Goal: Communication & Community: Share content

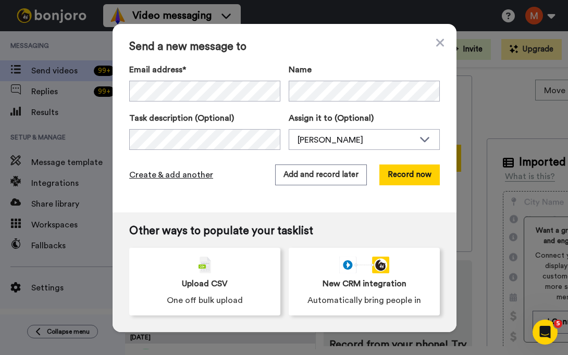
click at [172, 173] on span "Create & add another" at bounding box center [171, 175] width 84 height 13
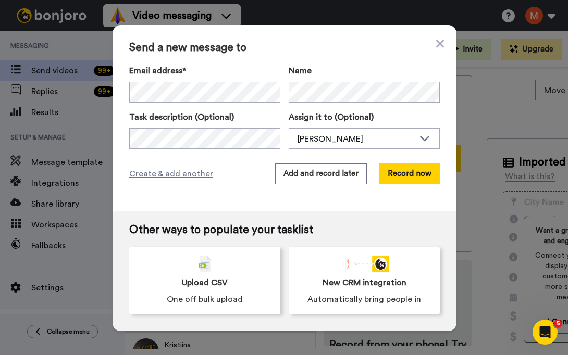
click at [310, 163] on div "Send a new message to Email address* No search result for ‘ waynos13.wb@gmail.c…" at bounding box center [285, 118] width 344 height 187
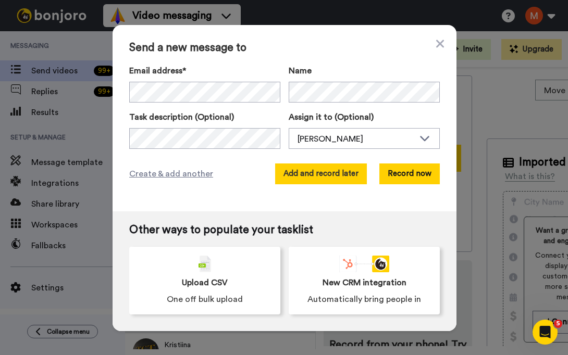
click at [316, 172] on button "Add and record later" at bounding box center [321, 174] width 92 height 21
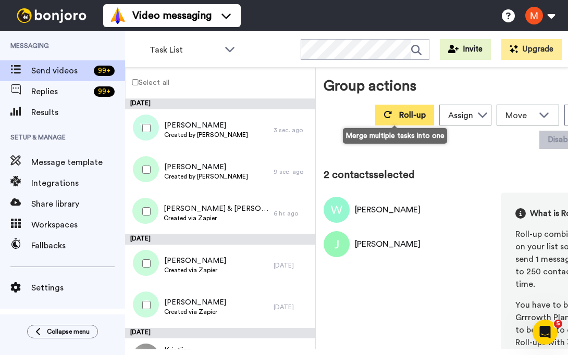
click at [399, 113] on span "Roll-up" at bounding box center [412, 115] width 27 height 8
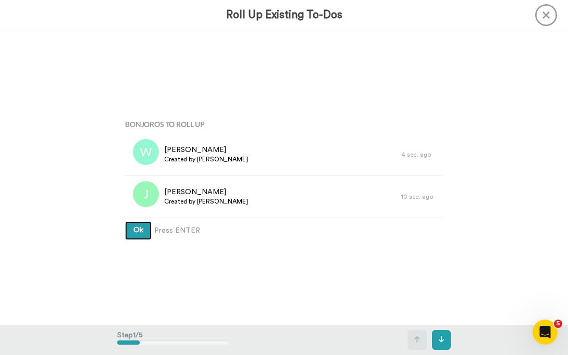
click at [144, 232] on button "Ok" at bounding box center [138, 230] width 27 height 19
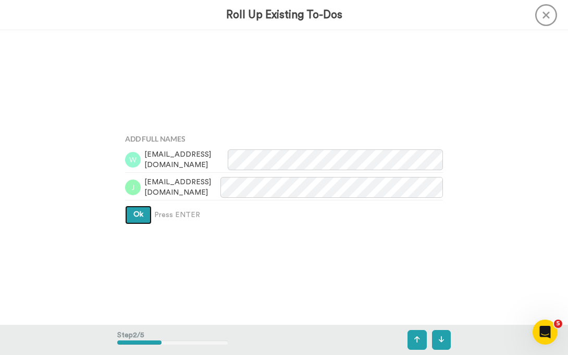
click at [141, 217] on button "Ok" at bounding box center [138, 215] width 27 height 19
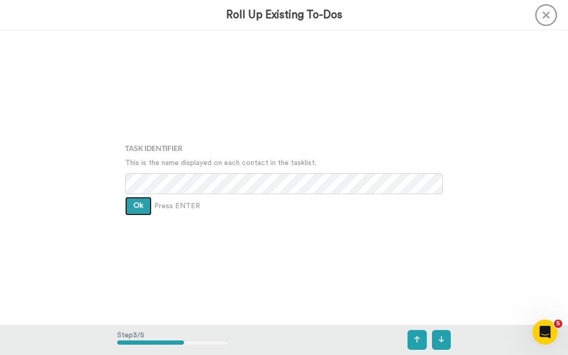
click at [129, 204] on button "Ok" at bounding box center [138, 206] width 27 height 19
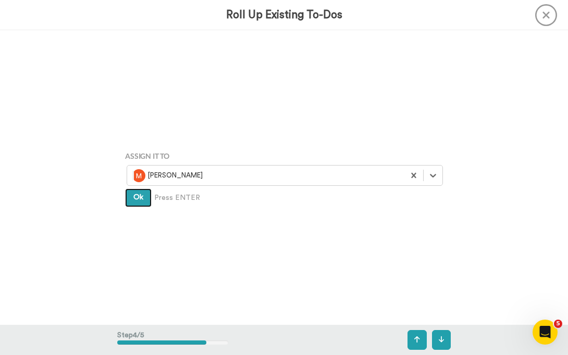
click at [139, 201] on span "Ok" at bounding box center [138, 197] width 10 height 7
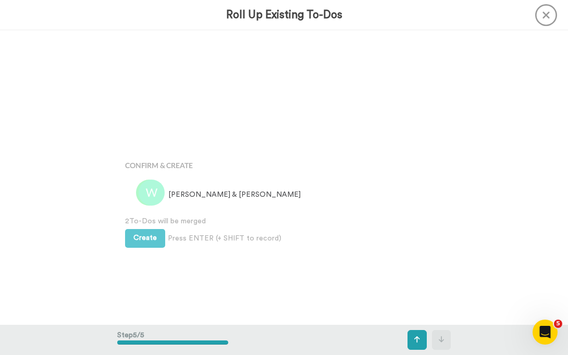
scroll to position [1180, 0]
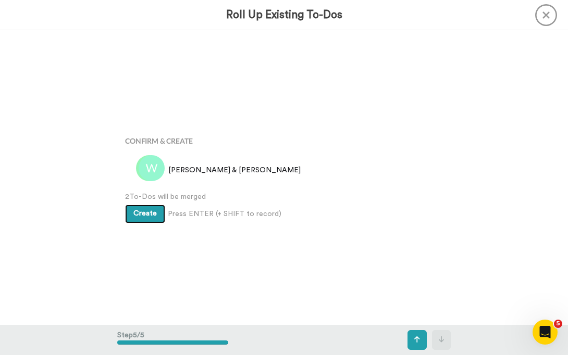
click at [141, 212] on span "Create" at bounding box center [144, 213] width 23 height 7
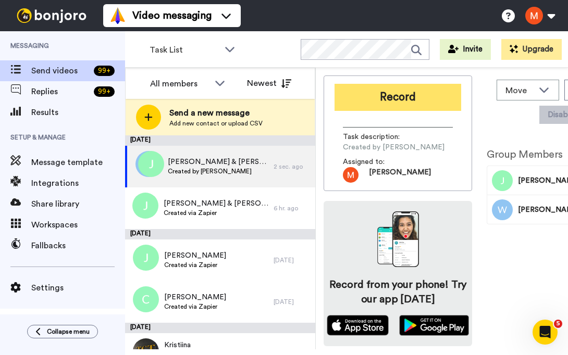
click at [409, 93] on button "Record" at bounding box center [397, 97] width 127 height 27
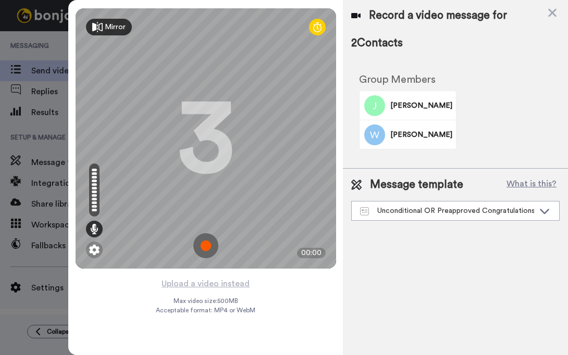
click at [210, 254] on img at bounding box center [205, 245] width 25 height 25
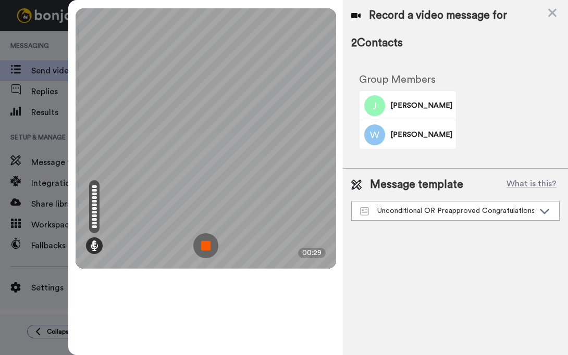
click at [207, 248] on img at bounding box center [205, 245] width 25 height 25
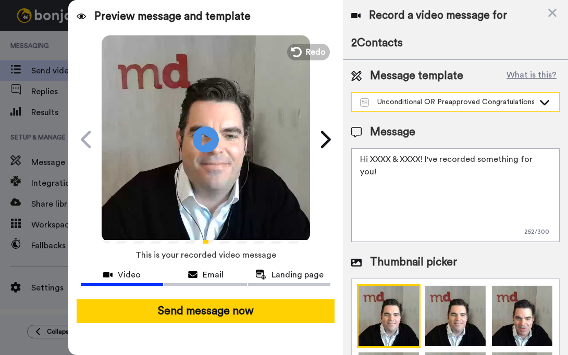
click at [457, 98] on div "Unconditional OR Preapproved Congratulations" at bounding box center [447, 102] width 174 height 10
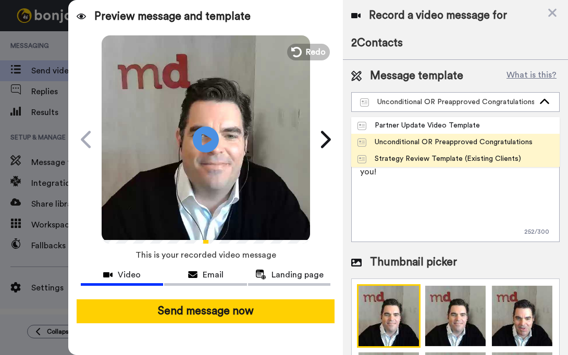
click at [416, 155] on div "Strategy Review Template (Existing Clients)" at bounding box center [439, 159] width 164 height 10
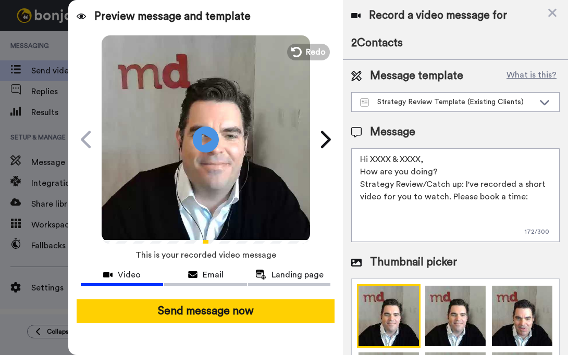
drag, startPoint x: 420, startPoint y: 159, endPoint x: 372, endPoint y: 159, distance: 47.4
click at [372, 159] on textarea "Hi XXXX & XXXX, How are you doing? Strategy Review/Catch up: I've recorded a sh…" at bounding box center [455, 195] width 208 height 94
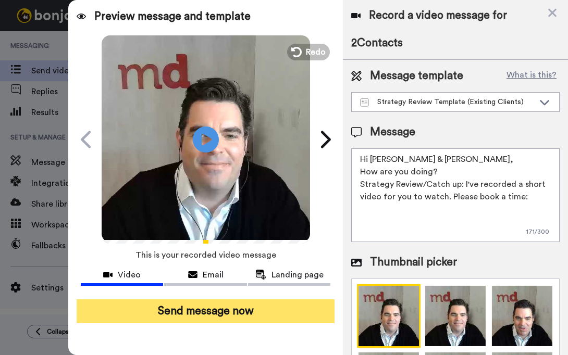
type textarea "Hi Jane & Wayne, How are you doing? Strategy Review/Catch up: I've recorded a s…"
click at [226, 306] on button "Send message now" at bounding box center [206, 312] width 258 height 24
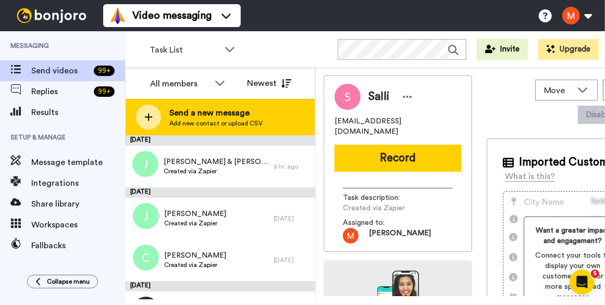
click at [183, 110] on span "Send a new message" at bounding box center [215, 113] width 93 height 13
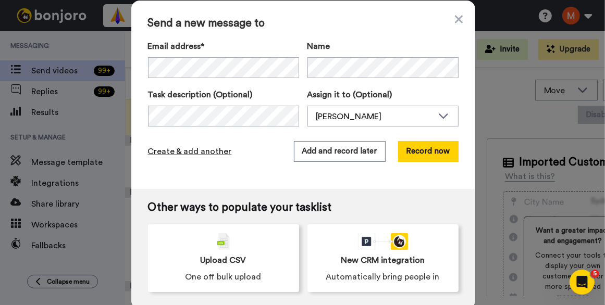
click at [170, 110] on span "Create & add another" at bounding box center [190, 151] width 84 height 13
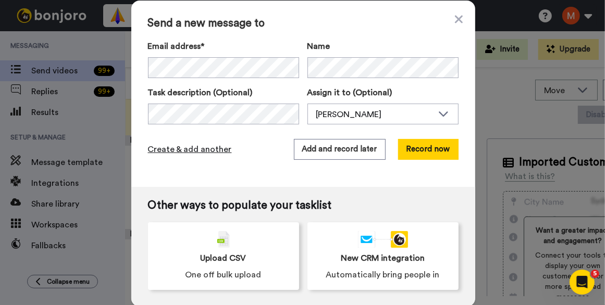
click at [172, 110] on span "Create & add another" at bounding box center [190, 149] width 84 height 13
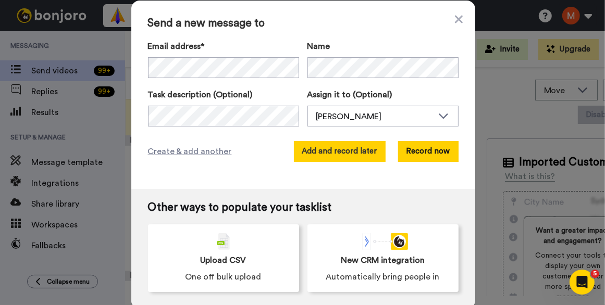
click at [331, 110] on button "Add and record later" at bounding box center [340, 151] width 92 height 21
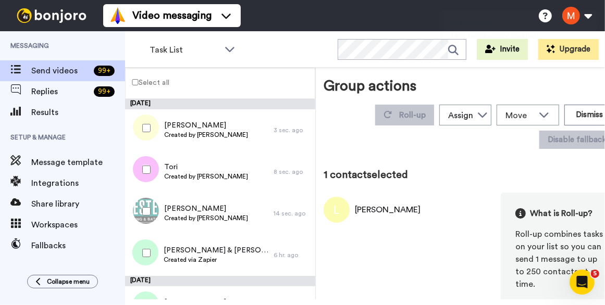
click at [147, 110] on div at bounding box center [145, 170] width 38 height 36
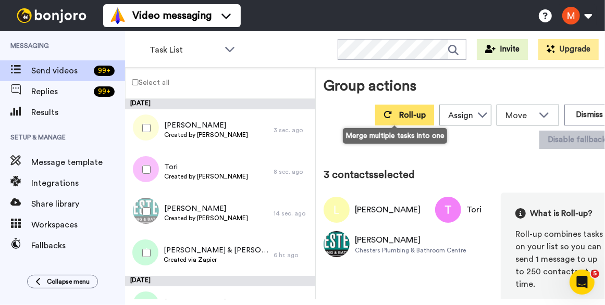
click at [331, 107] on button "Roll-up" at bounding box center [404, 115] width 59 height 21
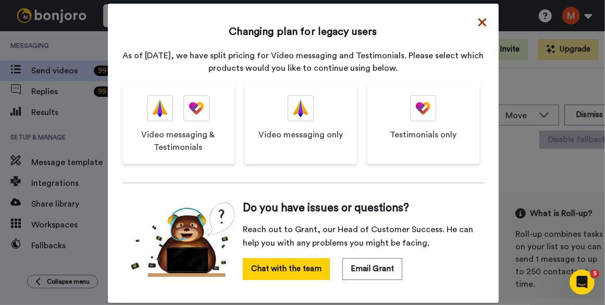
click at [331, 22] on icon at bounding box center [482, 22] width 8 height 8
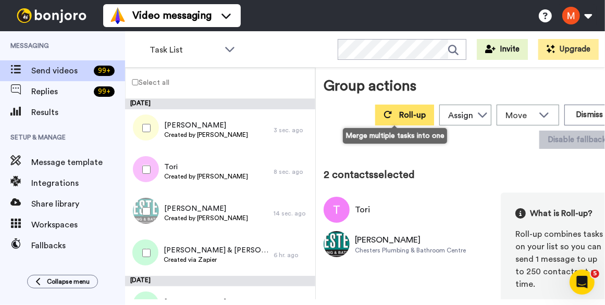
click at [331, 107] on button "Roll-up" at bounding box center [404, 115] width 59 height 21
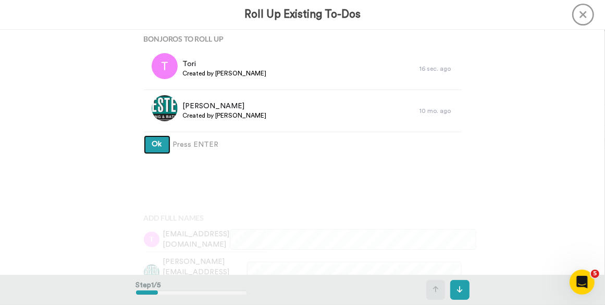
click at [153, 110] on span "Ok" at bounding box center [157, 144] width 10 height 7
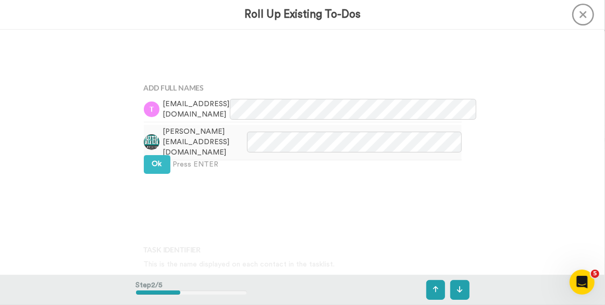
click at [153, 110] on img at bounding box center [152, 142] width 16 height 16
click at [154, 110] on div "Add Full Names tori_v@live.com diane.vao@chesters.co.nz Ok Press ENTER" at bounding box center [302, 152] width 333 height 153
click at [155, 110] on button "Ok" at bounding box center [157, 164] width 27 height 19
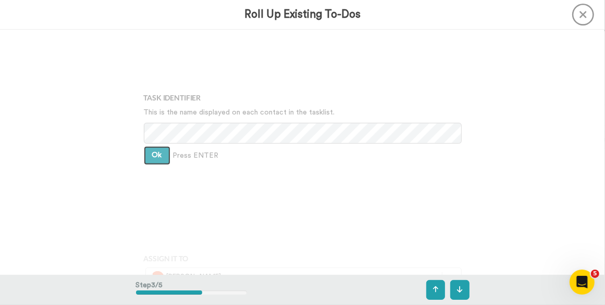
click at [155, 110] on button "Ok" at bounding box center [157, 155] width 27 height 19
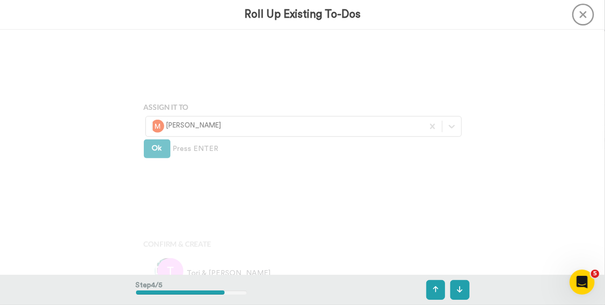
click at [154, 110] on div "Assign It To Matthew Dawe Ok Press ENTER" at bounding box center [302, 154] width 333 height 153
click at [152, 110] on button "Ok" at bounding box center [157, 147] width 27 height 19
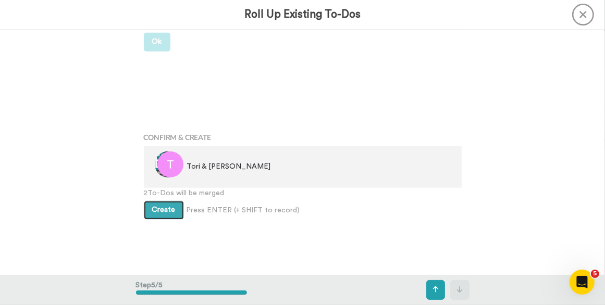
scroll to position [542, 0]
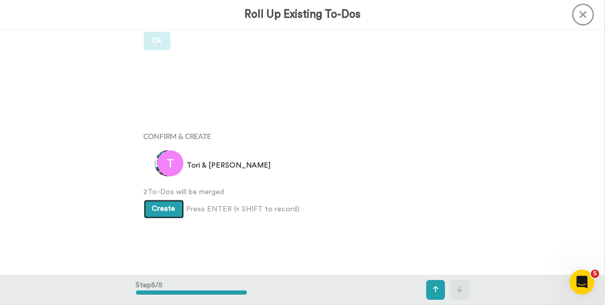
click at [160, 110] on span "Create" at bounding box center [163, 208] width 23 height 7
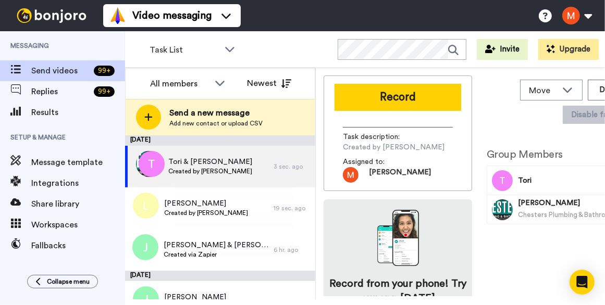
click at [407, 97] on button "Record" at bounding box center [397, 97] width 127 height 27
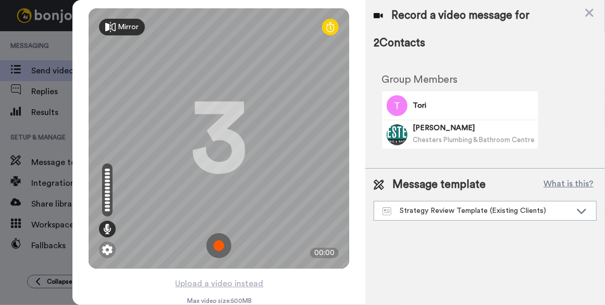
click at [214, 246] on img at bounding box center [218, 245] width 25 height 25
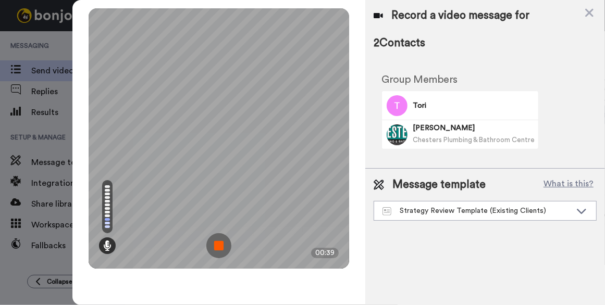
click at [226, 245] on img at bounding box center [218, 245] width 25 height 25
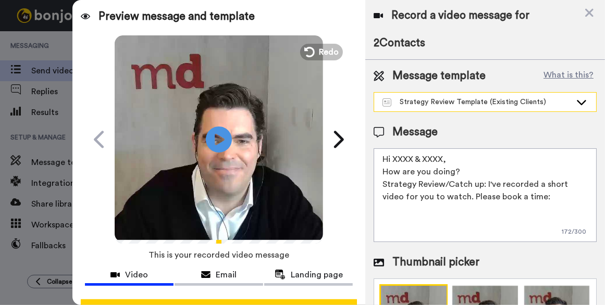
click at [434, 105] on div "Strategy Review Template (Existing Clients)" at bounding box center [476, 102] width 189 height 10
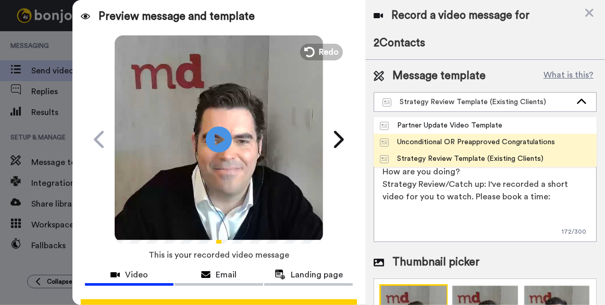
click at [439, 141] on div "Unconditional OR Preapproved Congratulations" at bounding box center [467, 142] width 175 height 10
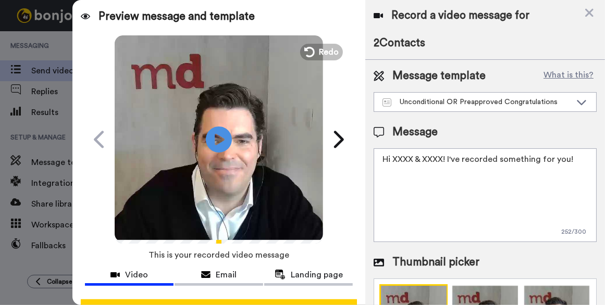
drag, startPoint x: 443, startPoint y: 160, endPoint x: 395, endPoint y: 160, distance: 48.4
click at [395, 160] on textarea "Hi XXXX & XXXX! I've recorded something for you!" at bounding box center [485, 195] width 223 height 94
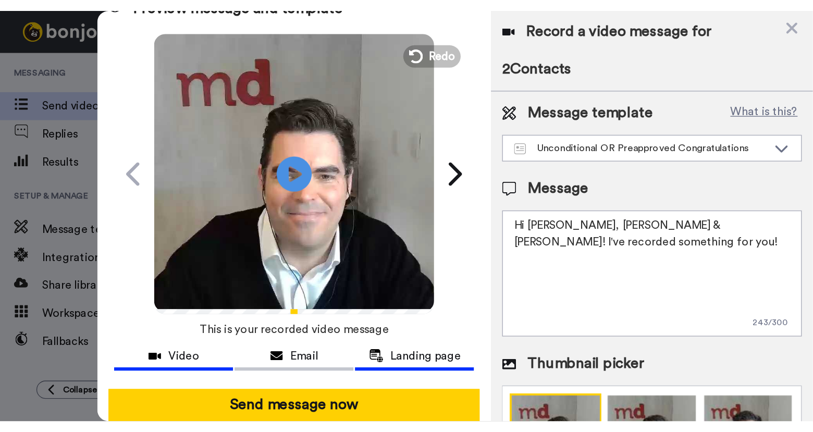
scroll to position [32, 0]
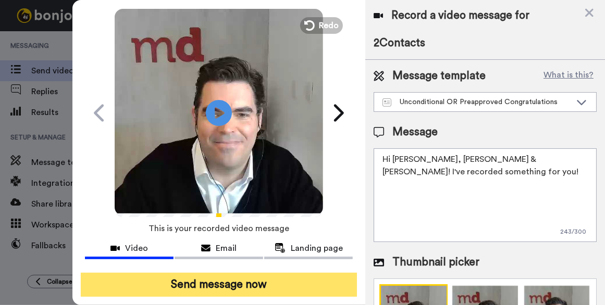
type textarea "Hi Diane, Andrew & Tori! I've recorded something for you!"
click at [249, 275] on button "Send message now" at bounding box center [219, 285] width 276 height 24
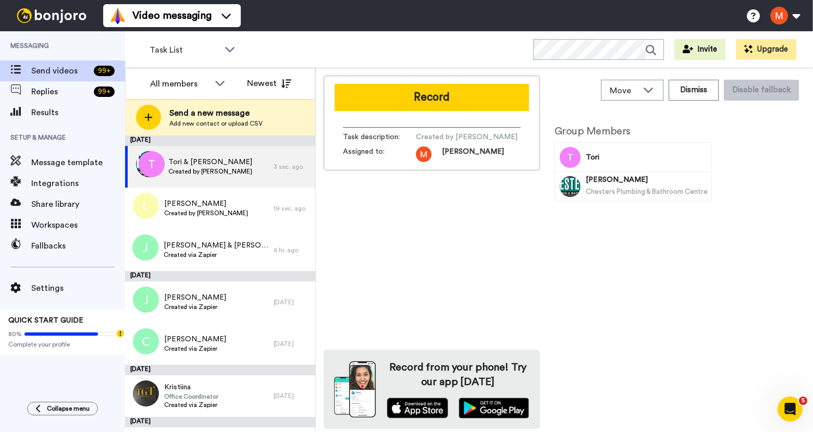
scroll to position [0, 0]
